Goal: Navigation & Orientation: Go to known website

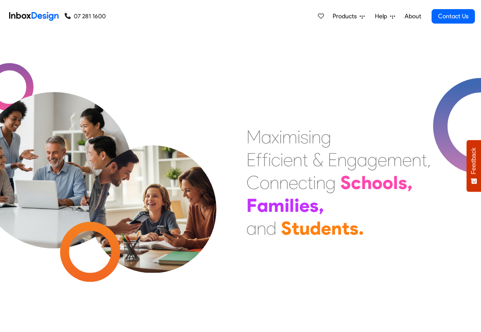
click at [39, 16] on img at bounding box center [33, 16] width 49 height 15
